Goal: Use online tool/utility: Use online tool/utility

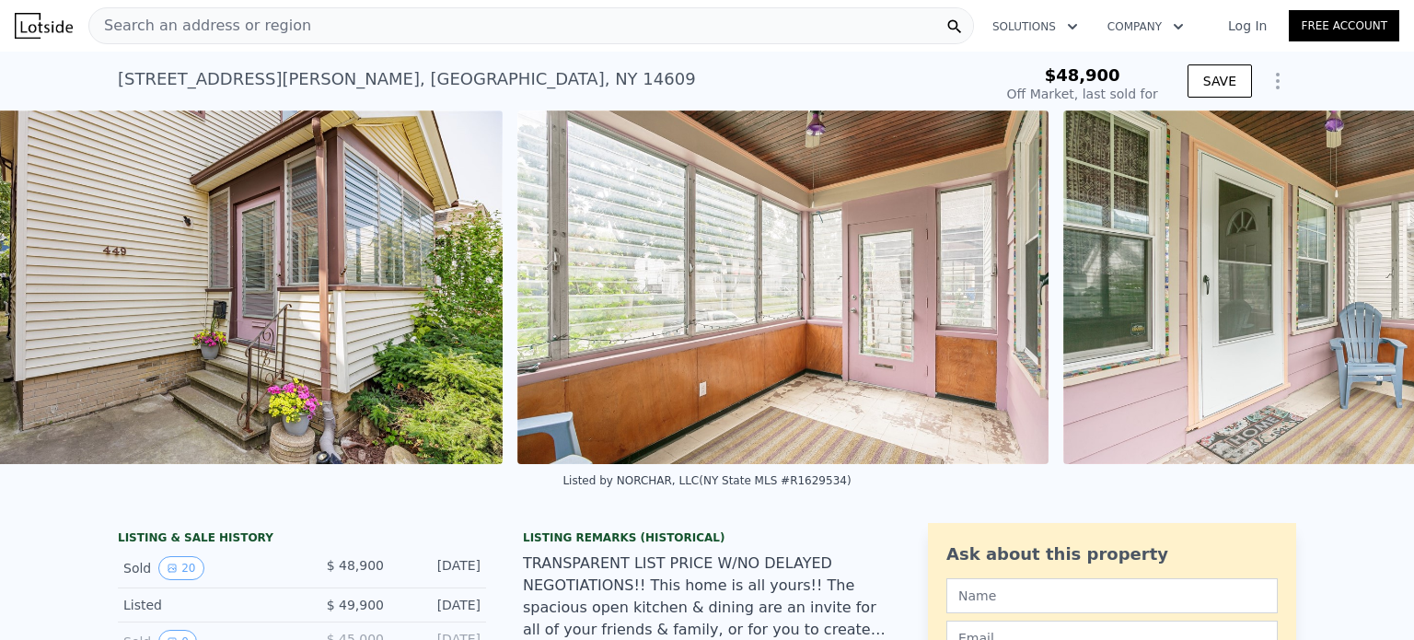
scroll to position [0, 12300]
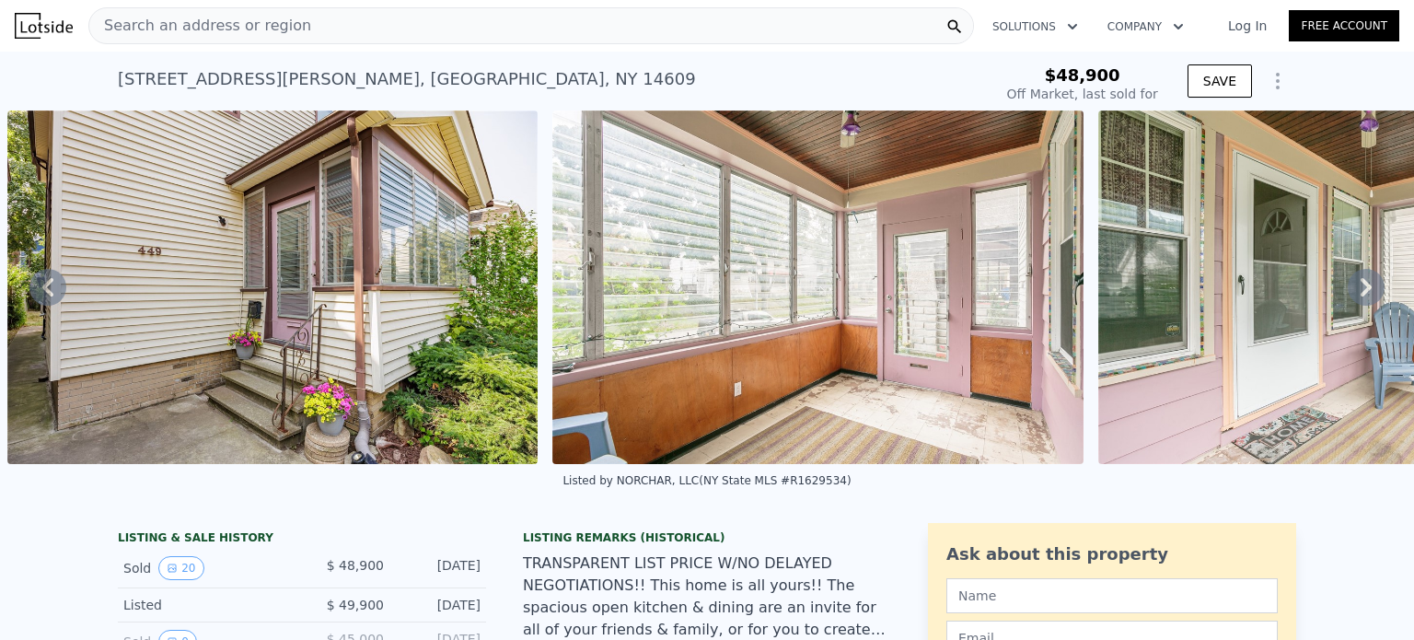
click at [1273, 80] on icon "Show Options" at bounding box center [1277, 81] width 22 height 22
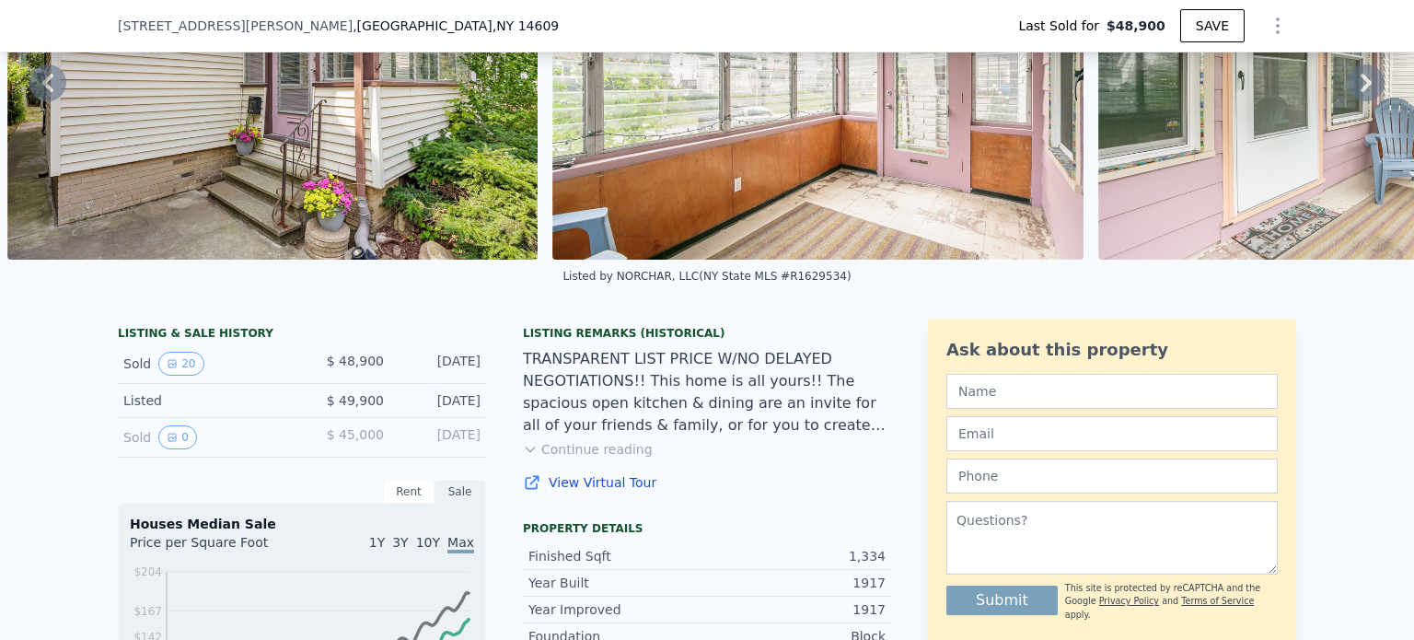
scroll to position [220, 0]
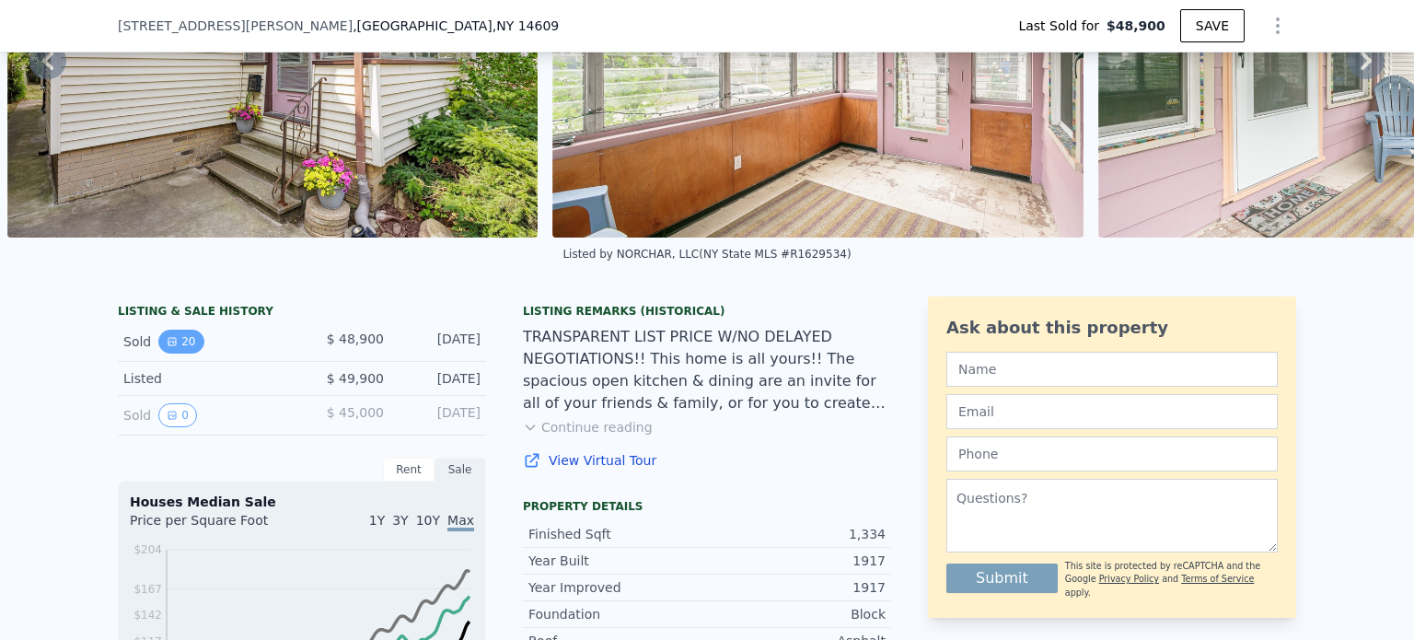
click at [167, 347] on icon "View historical data" at bounding box center [172, 341] width 11 height 11
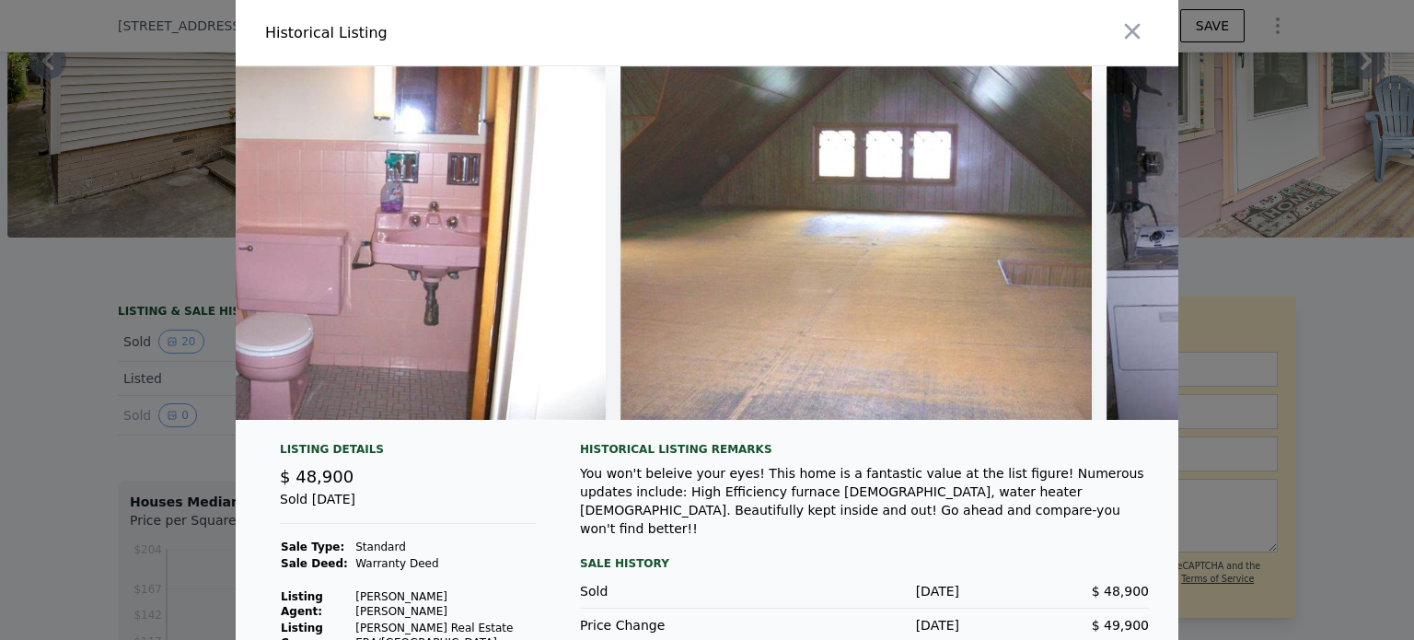
scroll to position [0, 6888]
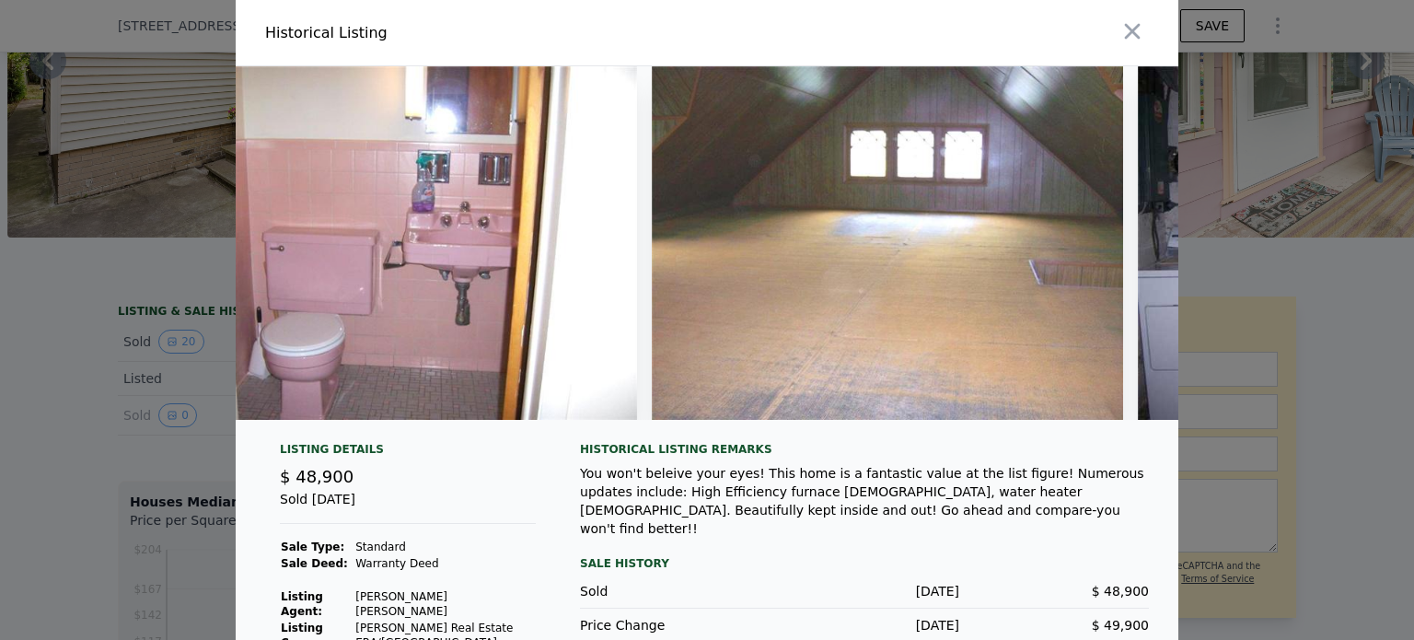
click at [1040, 245] on img at bounding box center [887, 242] width 471 height 353
click at [874, 325] on img at bounding box center [887, 242] width 471 height 353
click at [887, 335] on img at bounding box center [887, 242] width 471 height 353
click at [910, 260] on img at bounding box center [887, 242] width 471 height 353
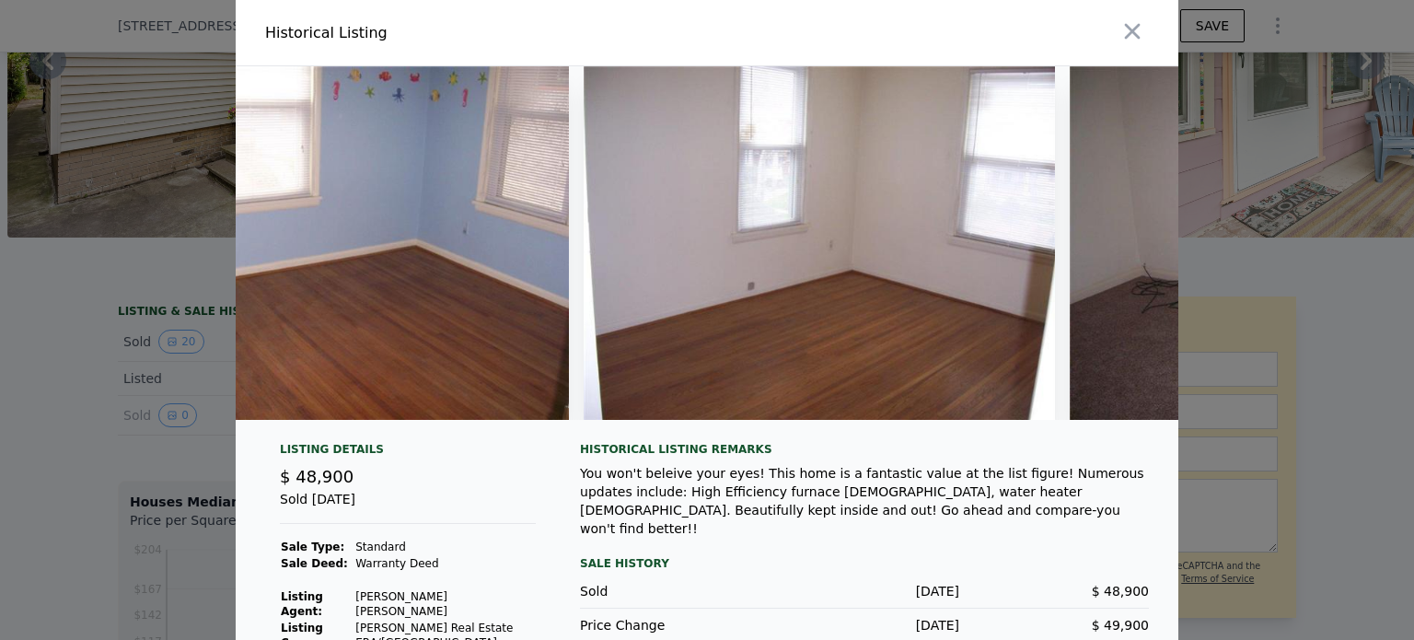
scroll to position [0, 3326]
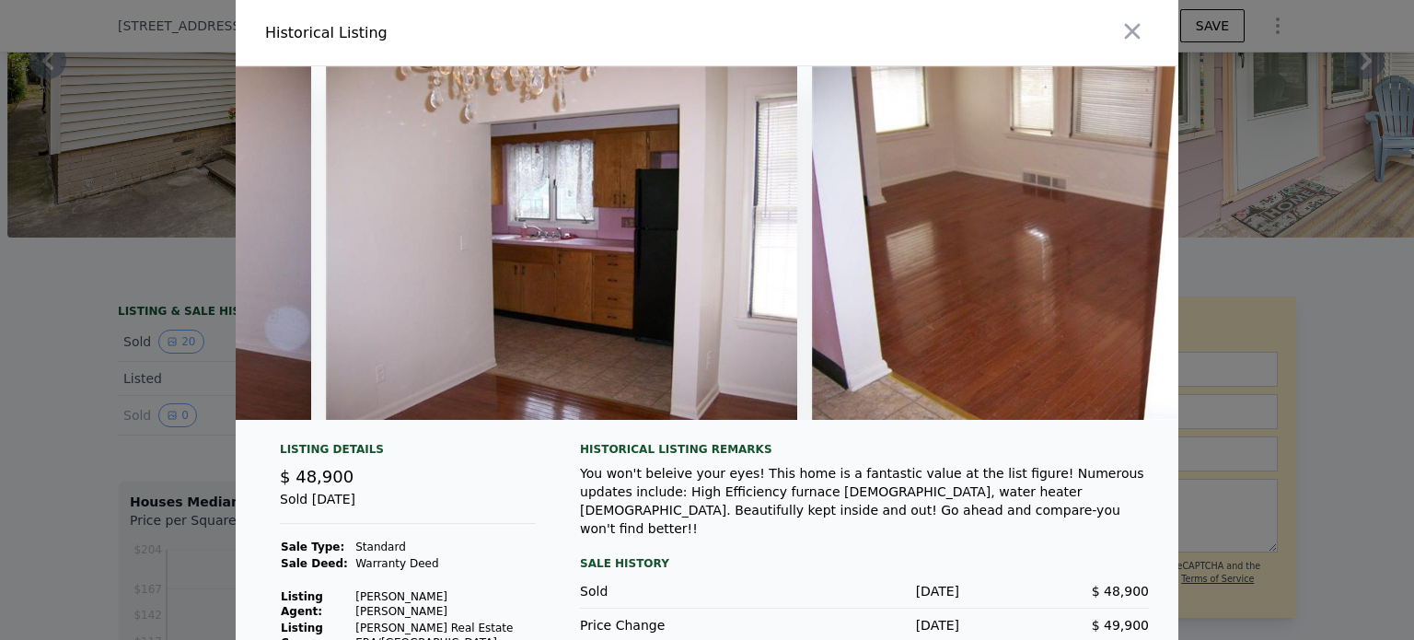
type input "$ 226,000"
type input "$ 52,290"
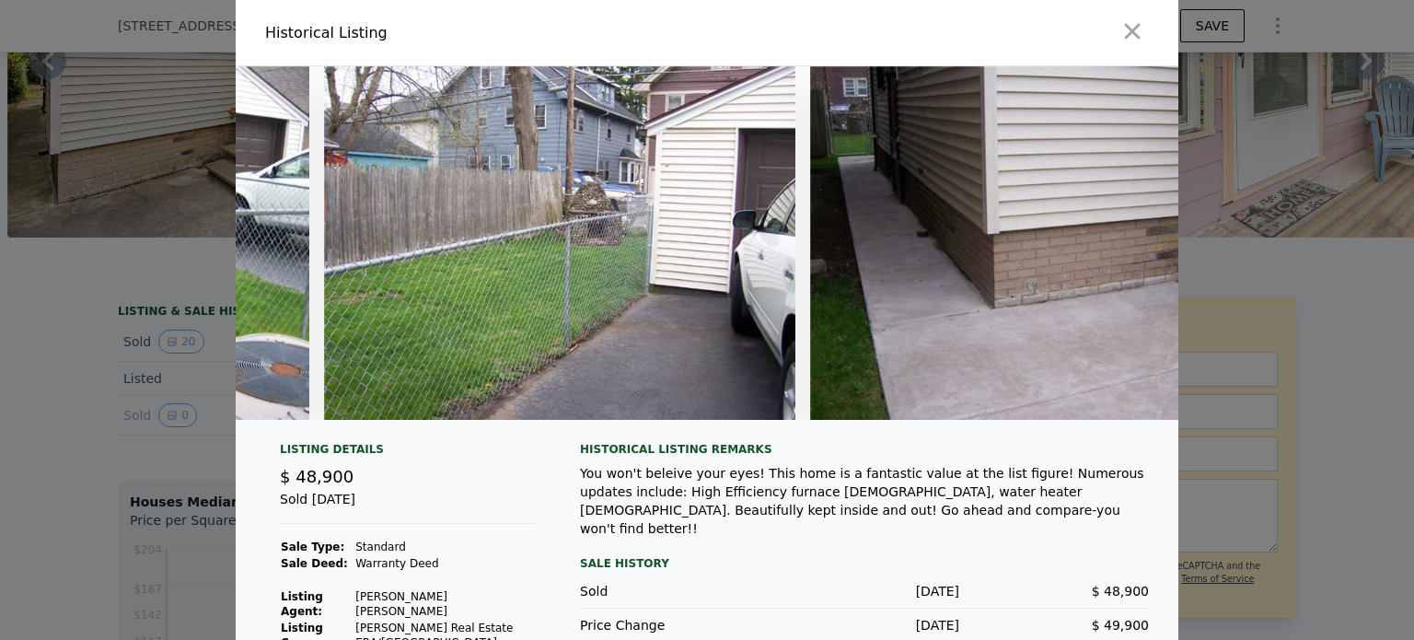
scroll to position [0, 8666]
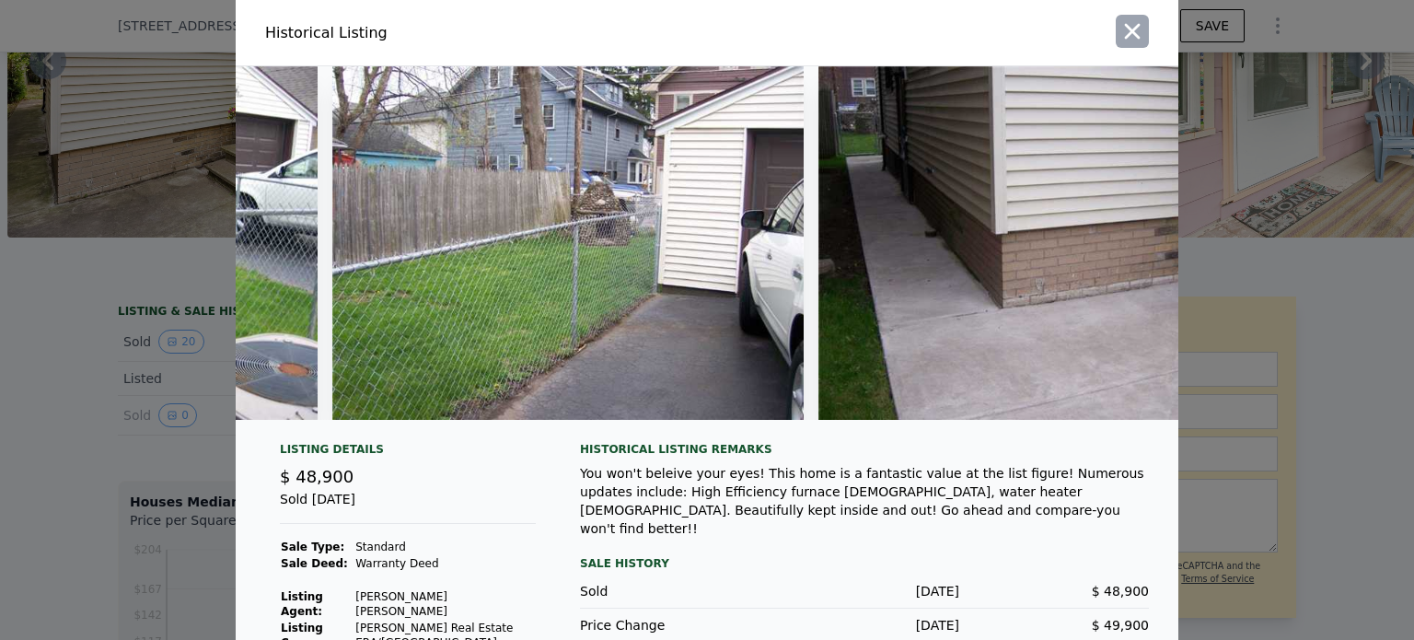
click at [1119, 40] on icon "button" at bounding box center [1132, 31] width 26 height 26
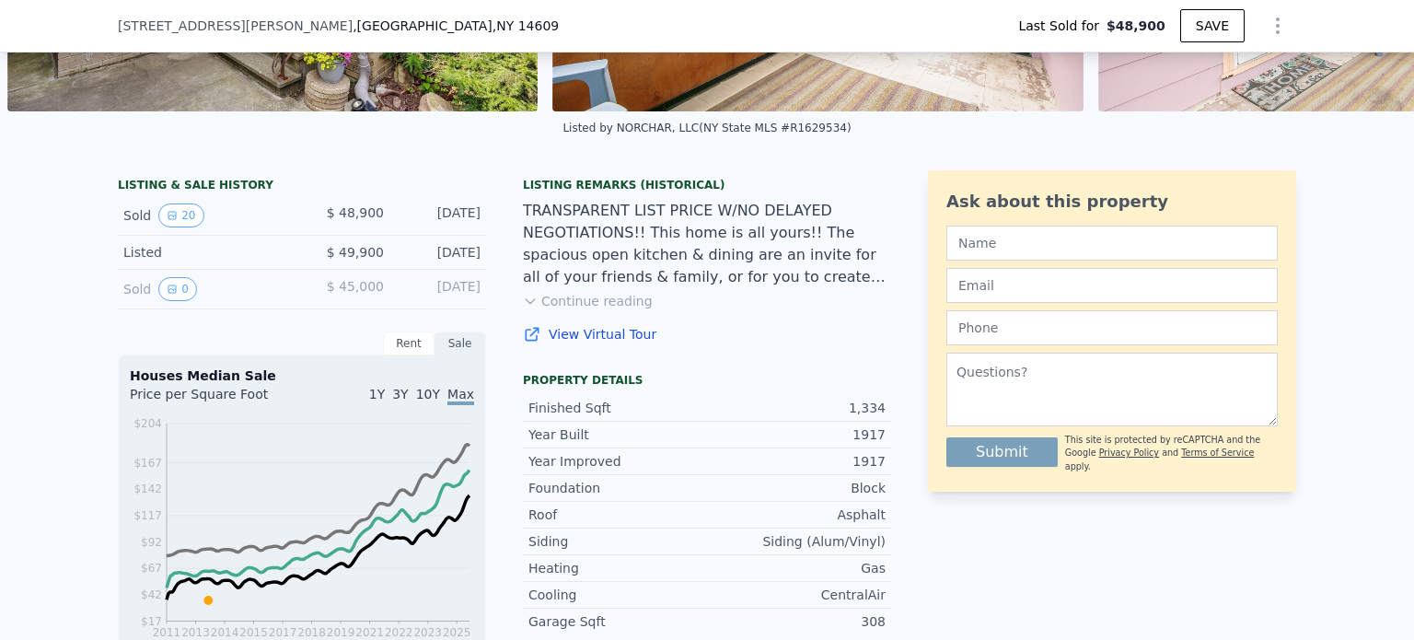
scroll to position [361, 0]
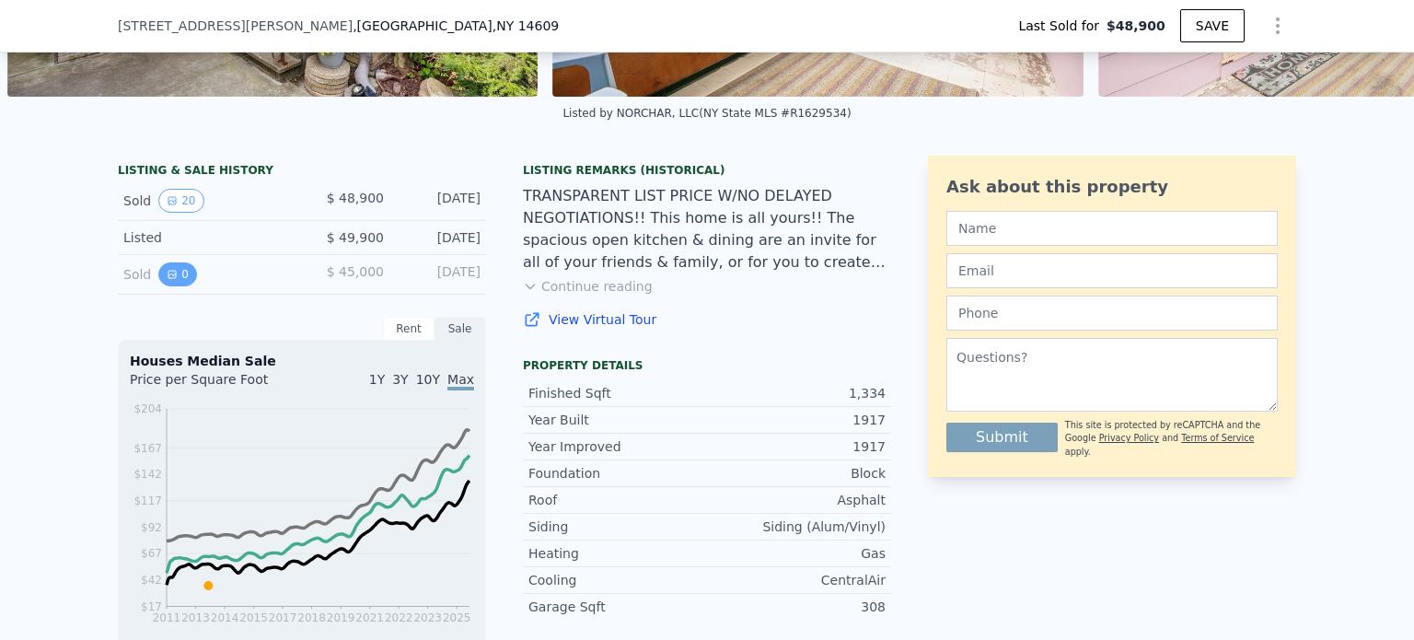
click at [167, 280] on icon "View historical data" at bounding box center [172, 274] width 11 height 11
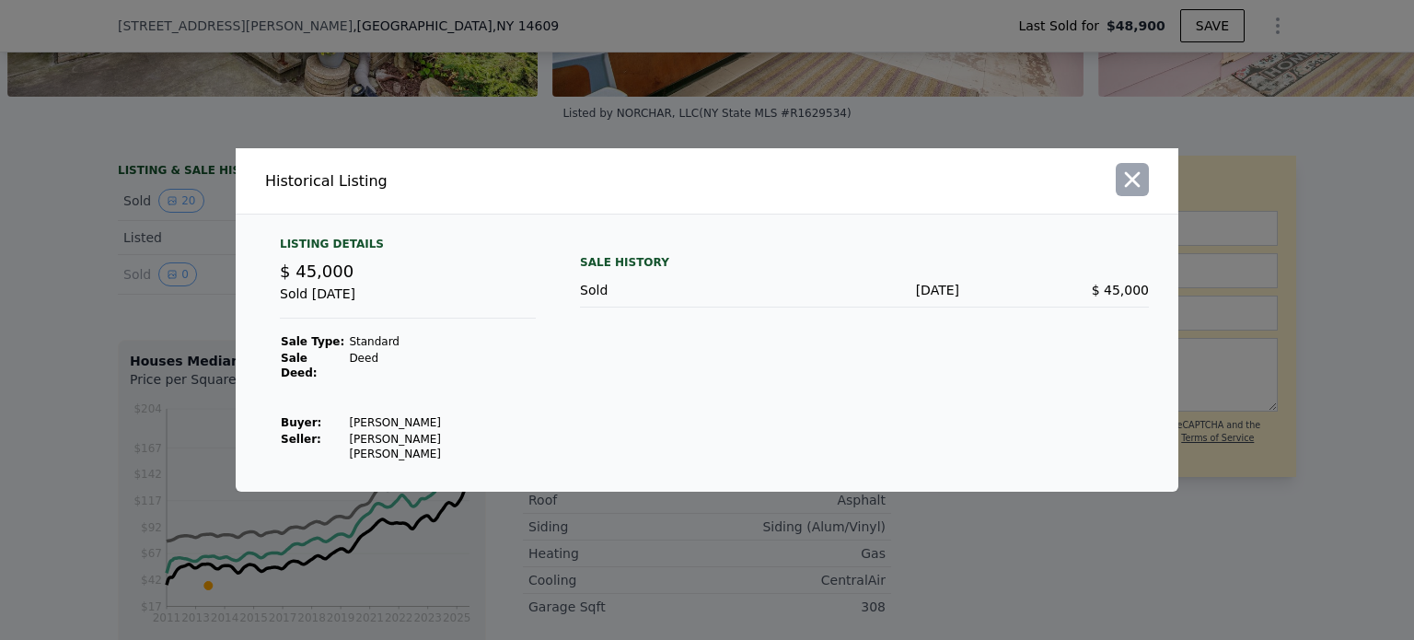
click at [1119, 191] on icon "button" at bounding box center [1132, 180] width 26 height 26
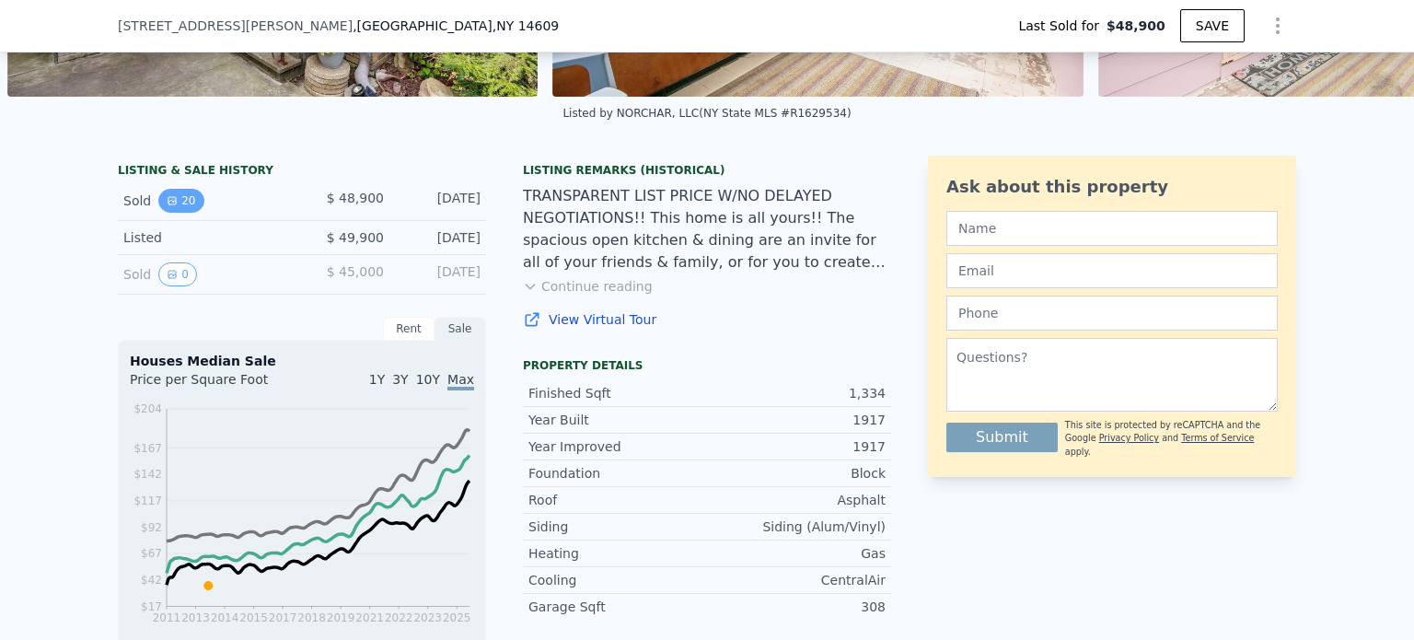
click at [179, 209] on button "20" at bounding box center [180, 201] width 45 height 24
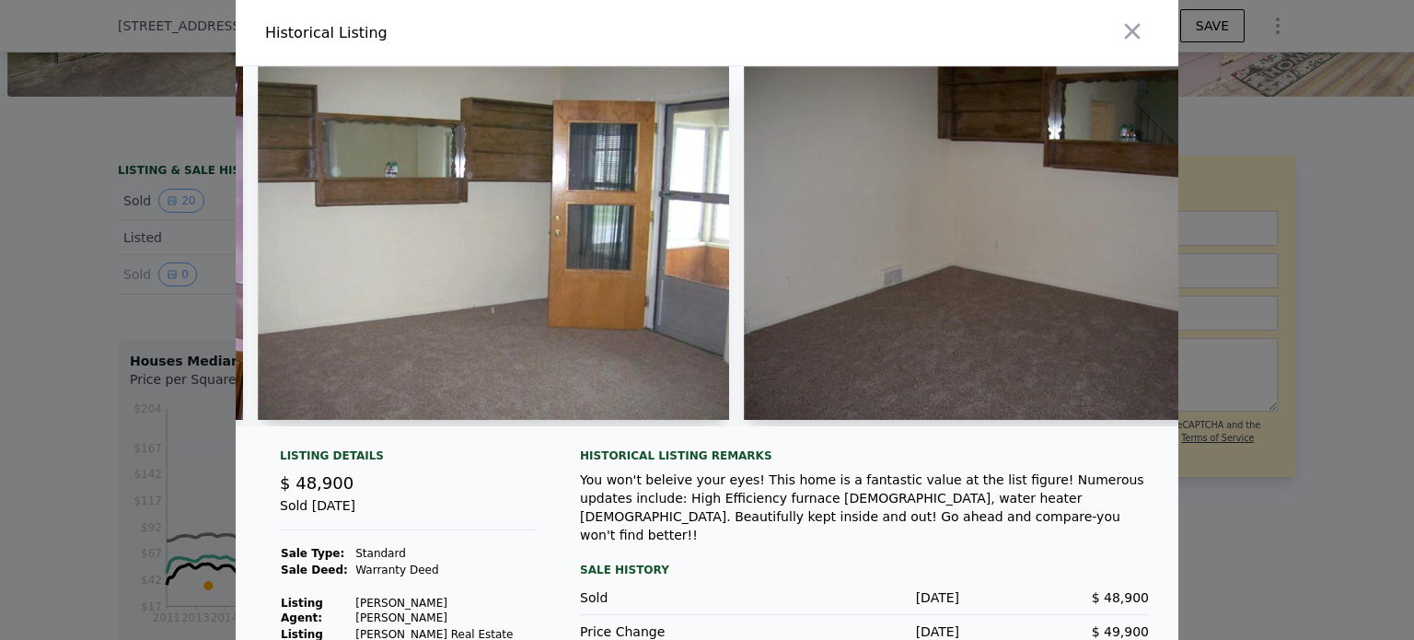
scroll to position [0, 1914]
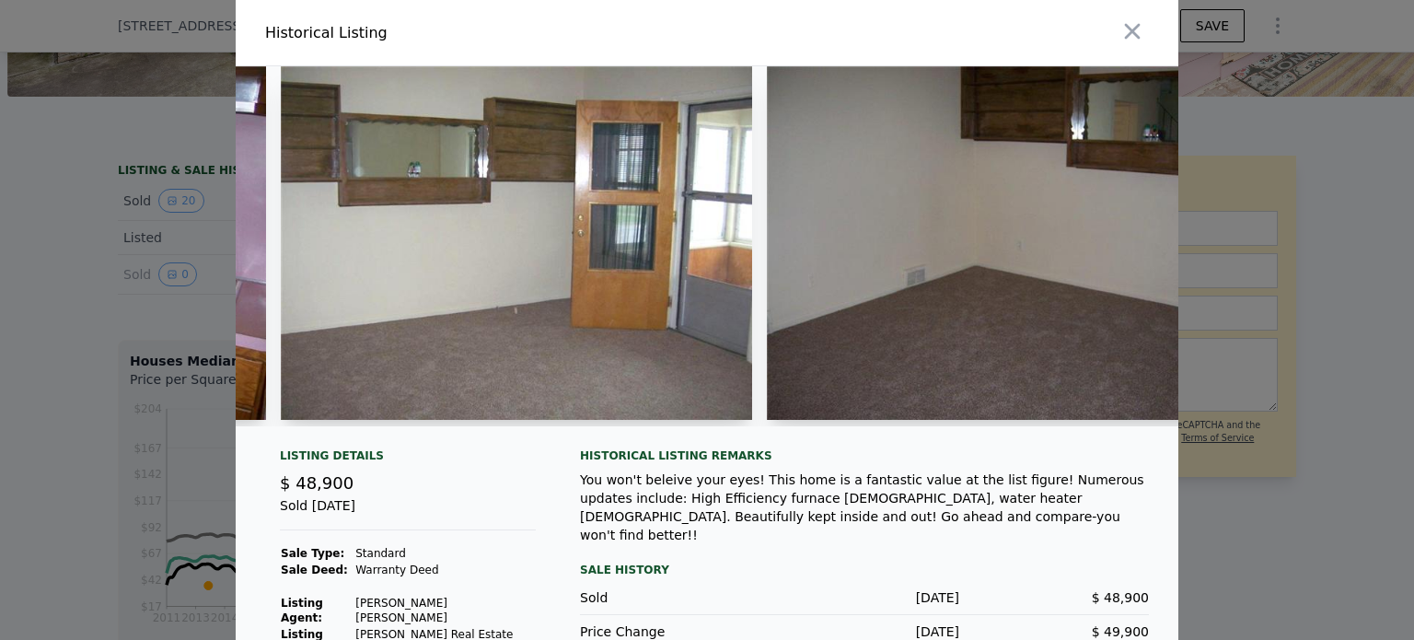
click at [573, 341] on img at bounding box center [516, 242] width 471 height 353
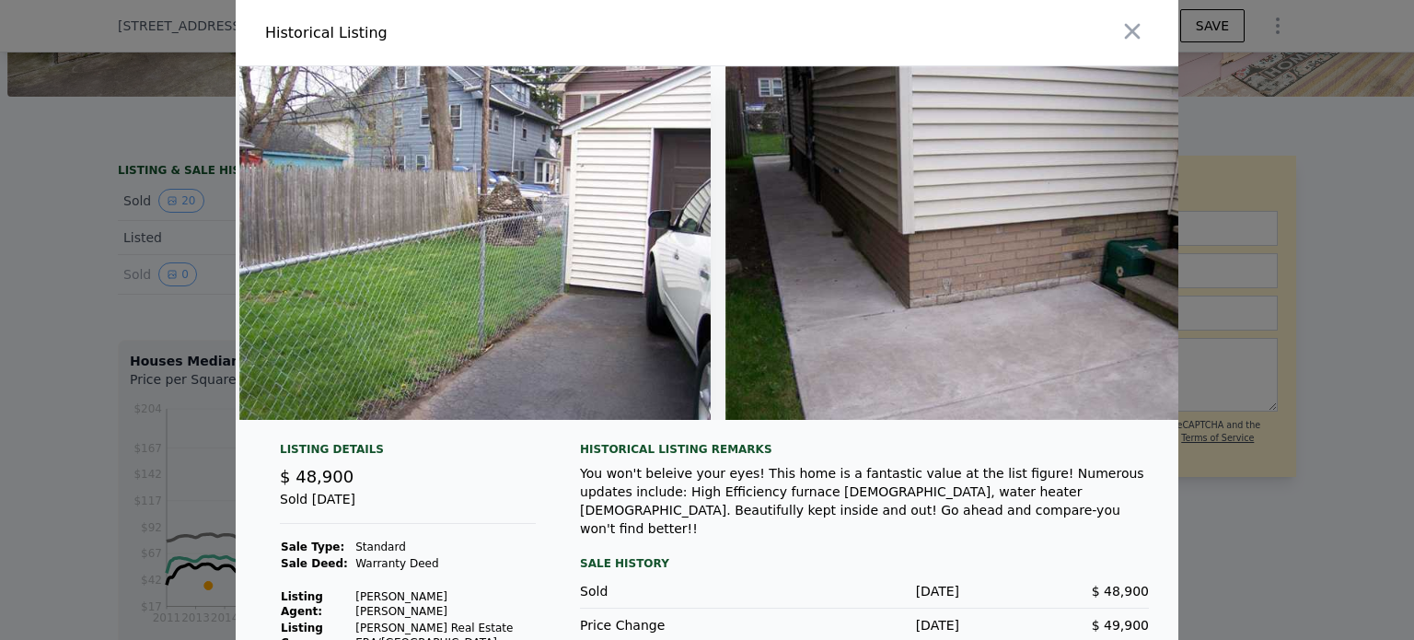
scroll to position [0, 8766]
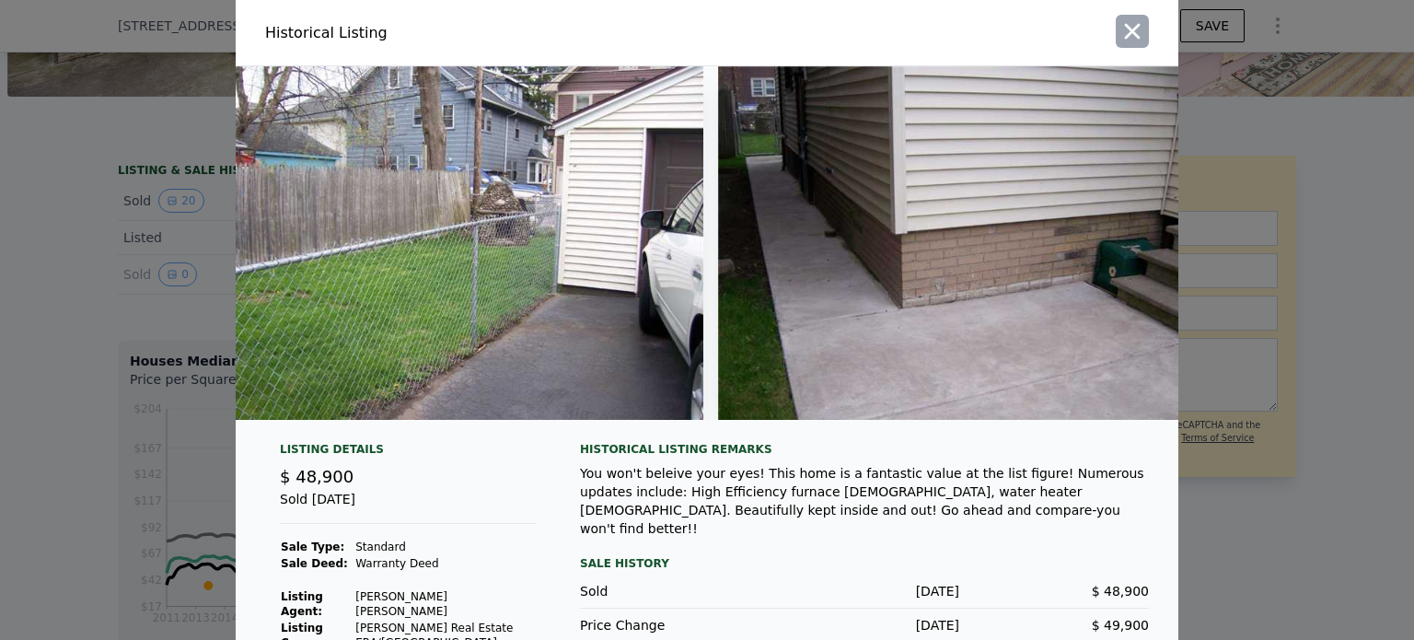
click at [1126, 23] on icon "button" at bounding box center [1132, 31] width 26 height 26
